Goal: Task Accomplishment & Management: Manage account settings

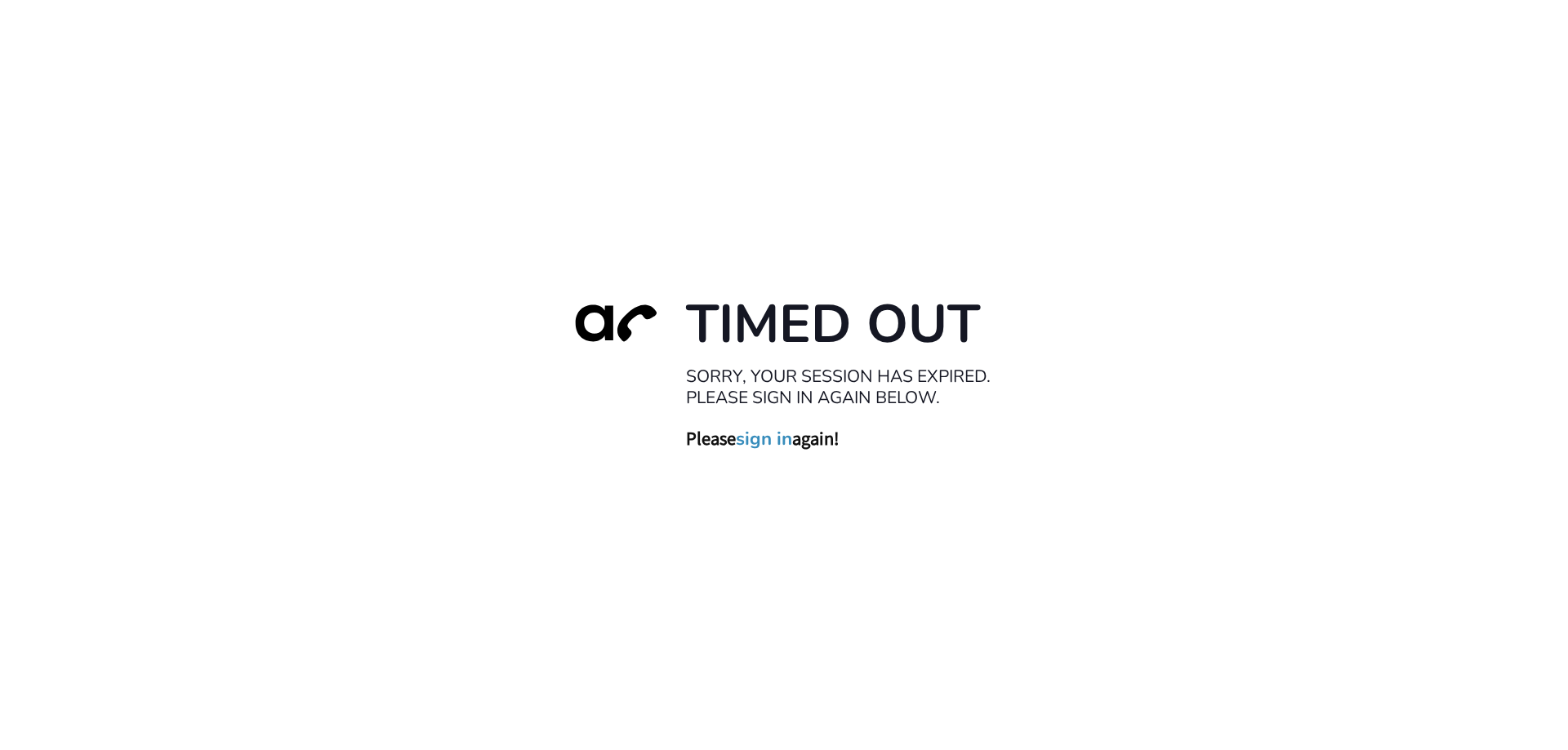
click at [769, 435] on link "sign in" at bounding box center [764, 437] width 57 height 23
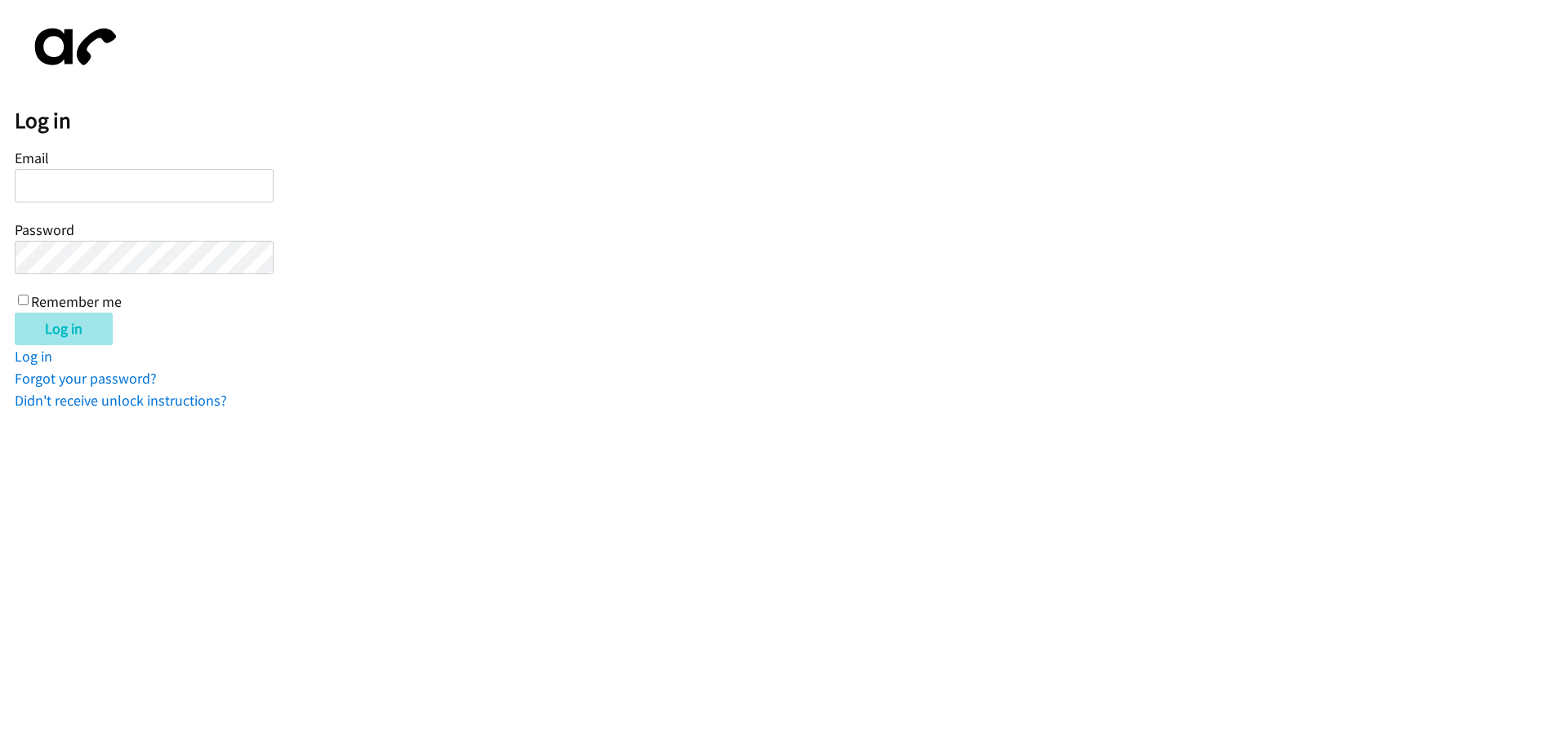
type input "[EMAIL_ADDRESS][DOMAIN_NAME]"
click at [64, 324] on input "Log in" at bounding box center [63, 329] width 98 height 33
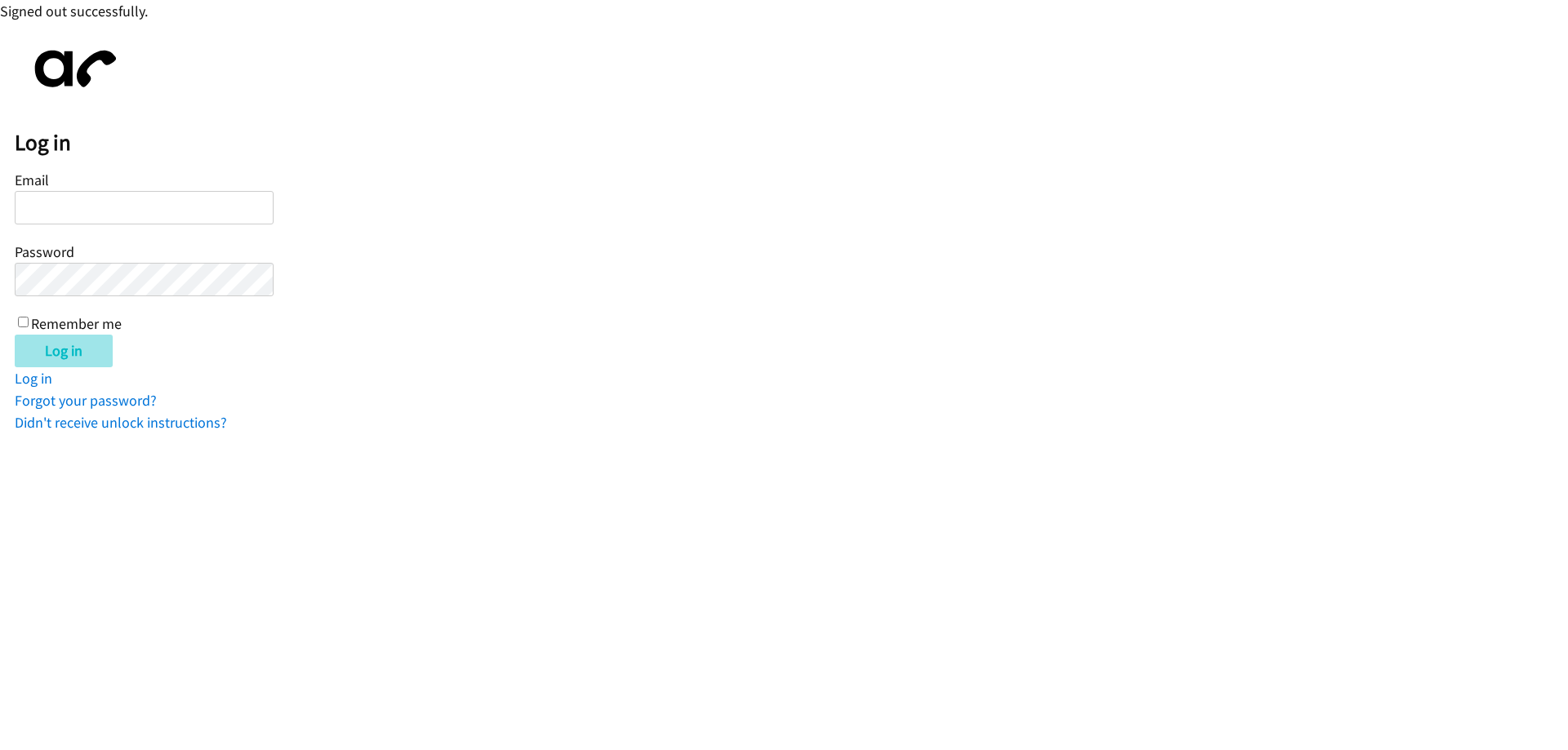
type input "[EMAIL_ADDRESS][DOMAIN_NAME]"
click at [69, 349] on input "Log in" at bounding box center [63, 351] width 98 height 33
